Goal: Information Seeking & Learning: Learn about a topic

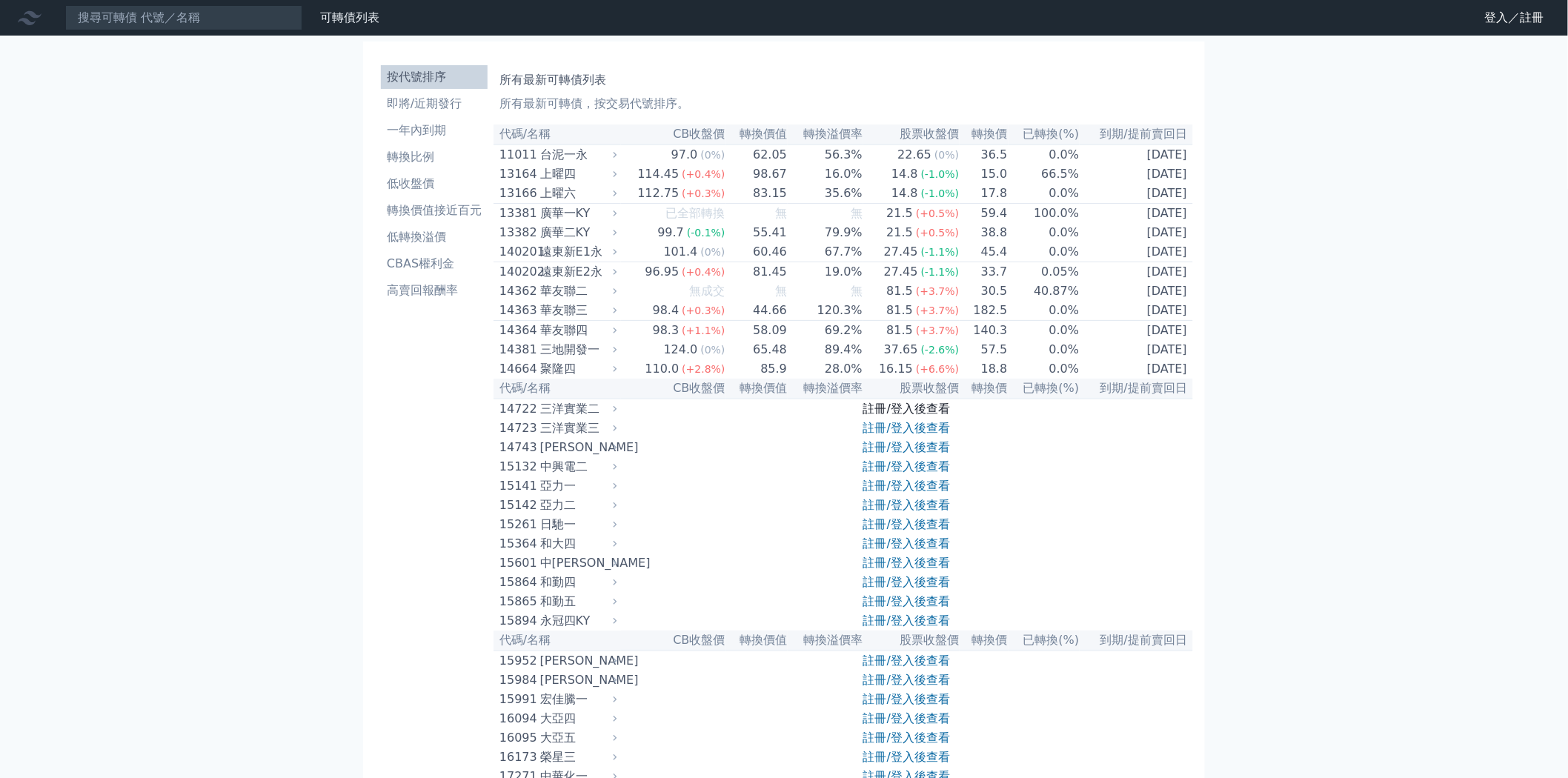
click at [916, 416] on link "註冊/登入後查看" at bounding box center [907, 409] width 87 height 14
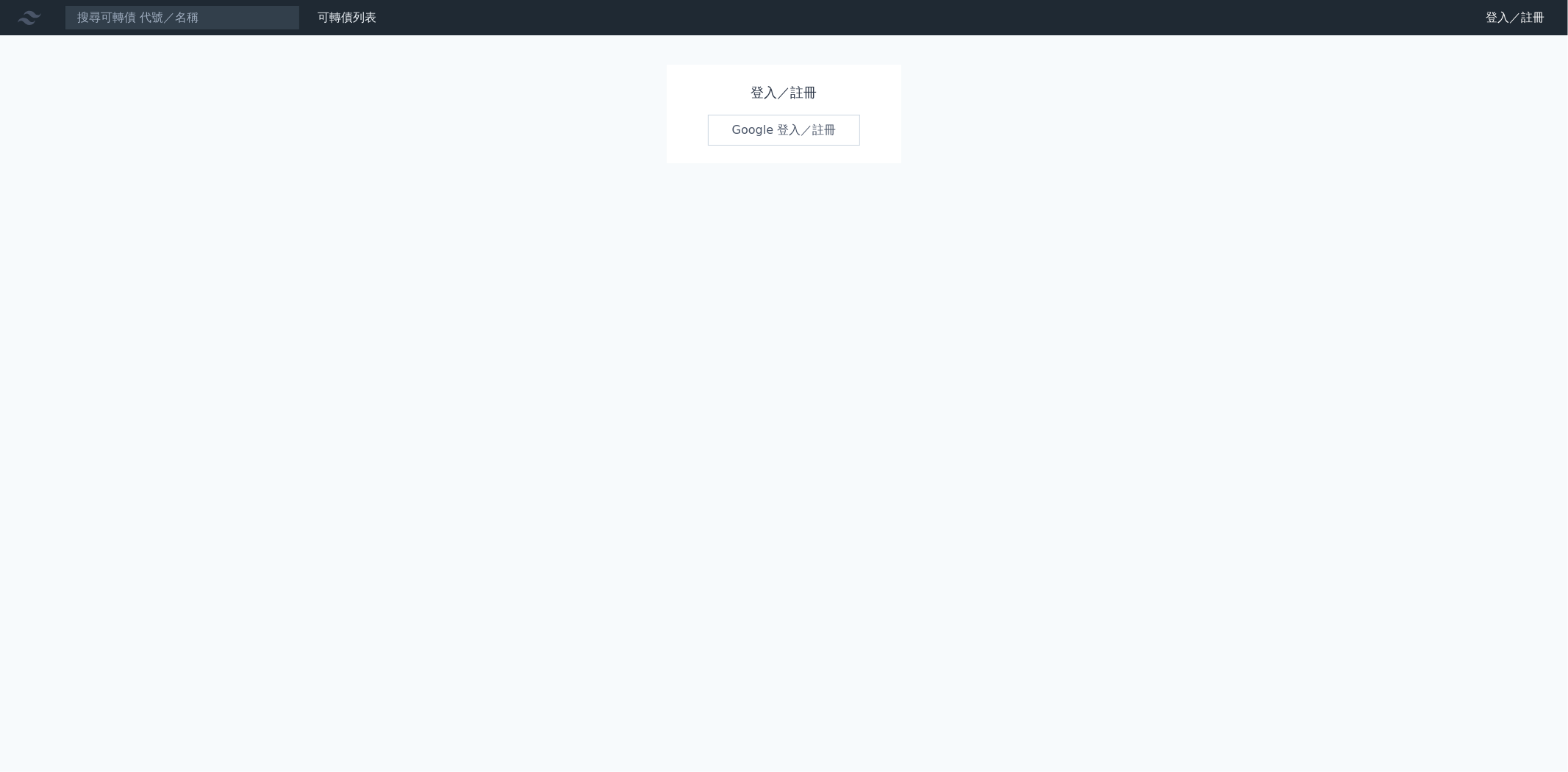
click at [790, 118] on link "Google 登入／註冊" at bounding box center [785, 130] width 153 height 31
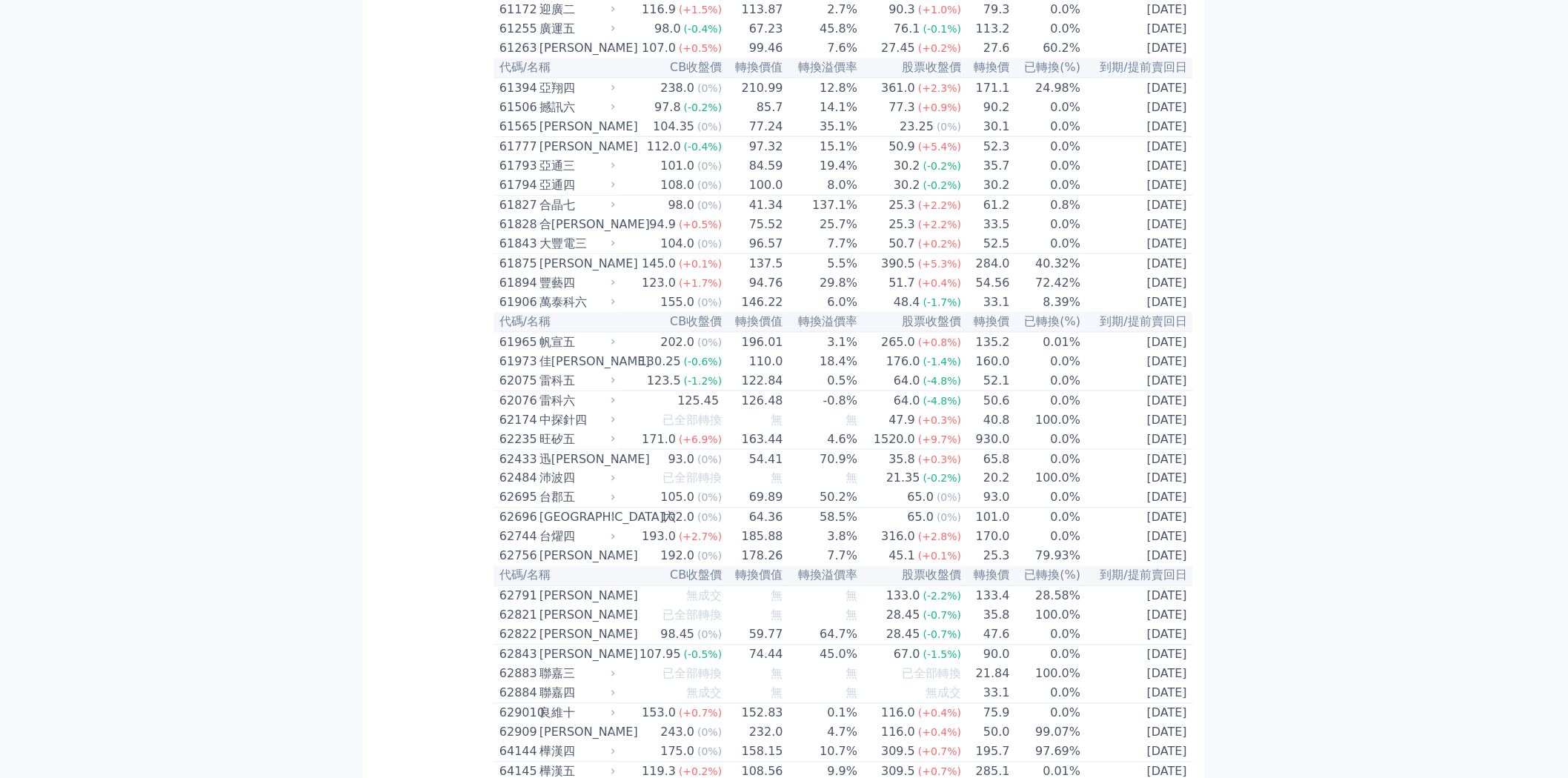
scroll to position [5518, 0]
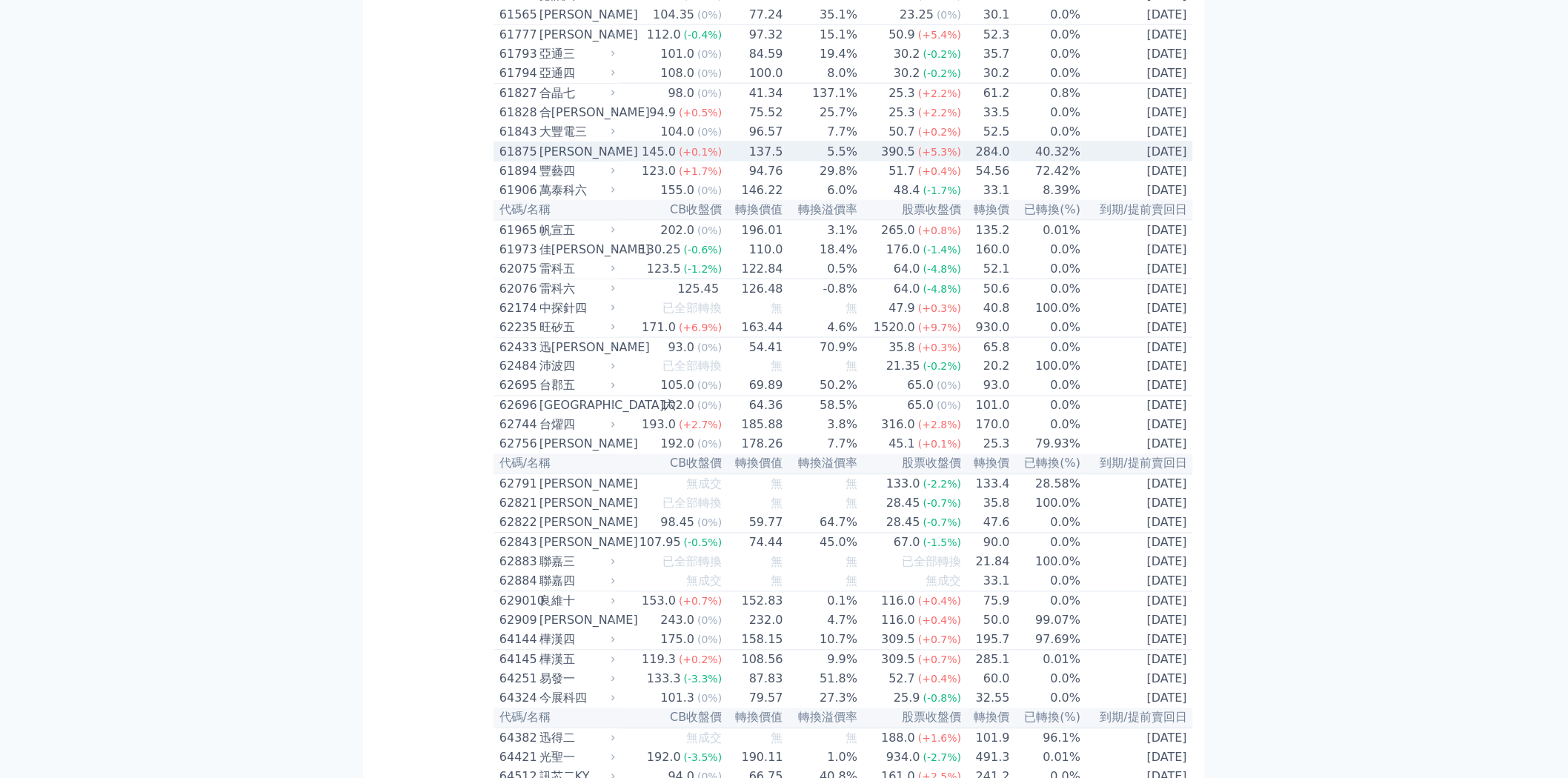
click at [752, 163] on td "137.5" at bounding box center [753, 152] width 60 height 20
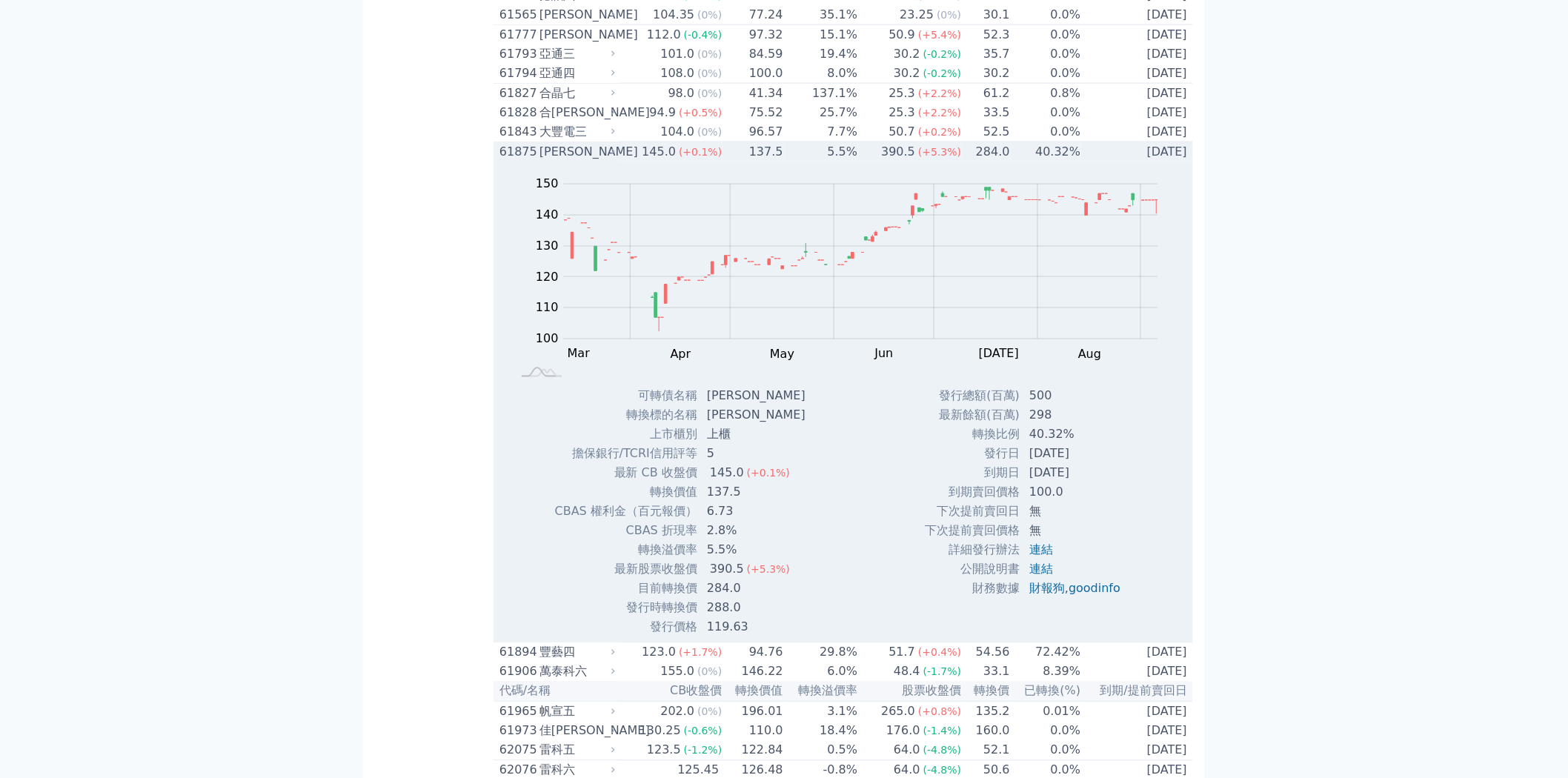
click at [752, 163] on td "137.5" at bounding box center [753, 152] width 60 height 20
